Goal: Information Seeking & Learning: Understand process/instructions

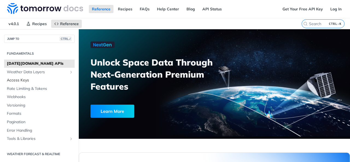
click at [38, 80] on span "Access Keys" at bounding box center [40, 80] width 66 height 5
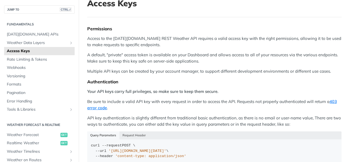
scroll to position [27, 0]
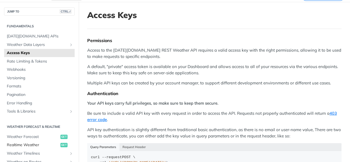
click at [37, 144] on span "Realtime Weather" at bounding box center [33, 144] width 52 height 5
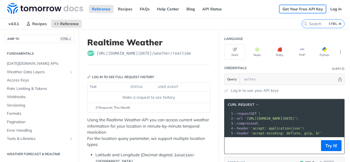
click at [290, 10] on link "Get Your Free API Key" at bounding box center [302, 9] width 46 height 8
